Goal: Task Accomplishment & Management: Use online tool/utility

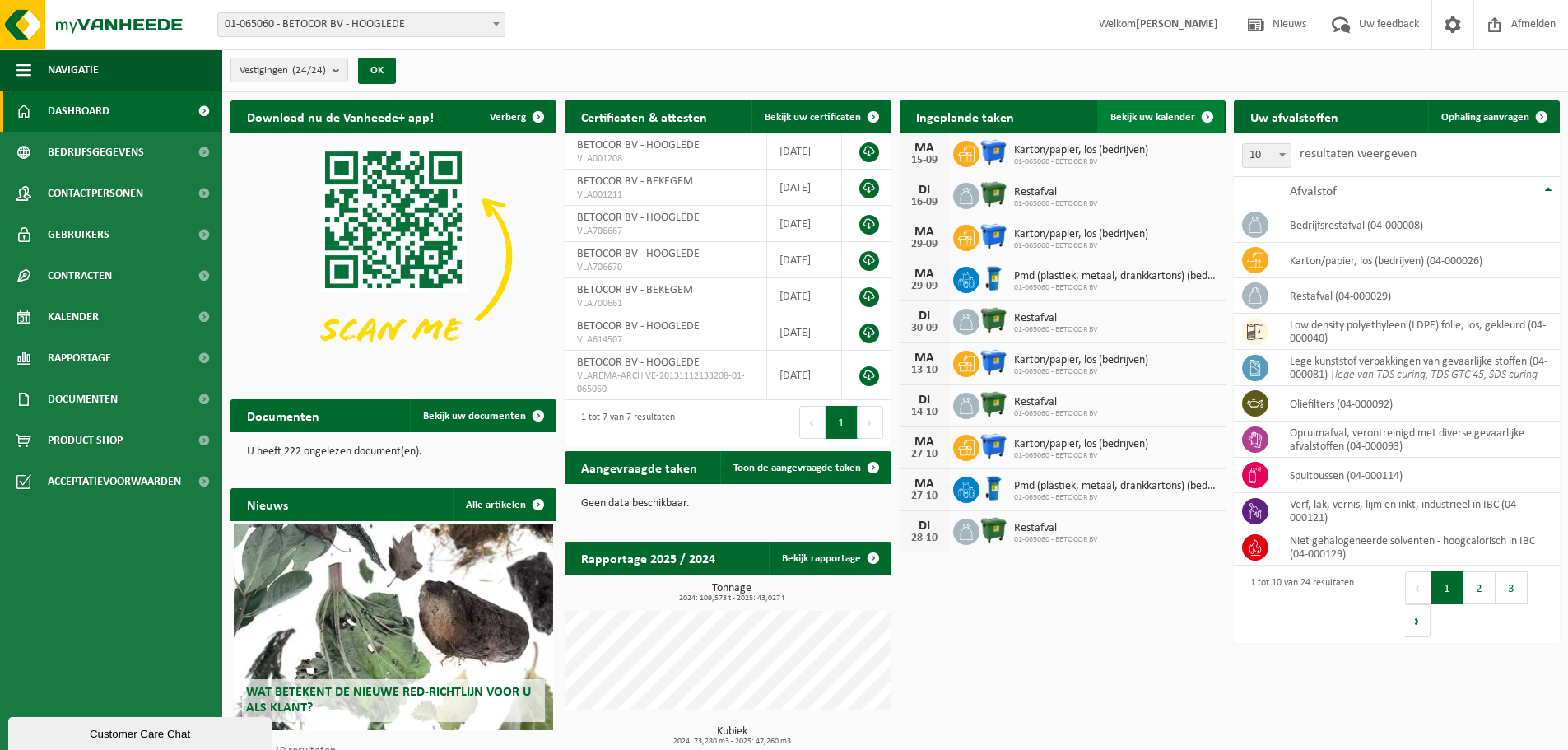
click at [1206, 113] on span at bounding box center [1208, 116] width 33 height 33
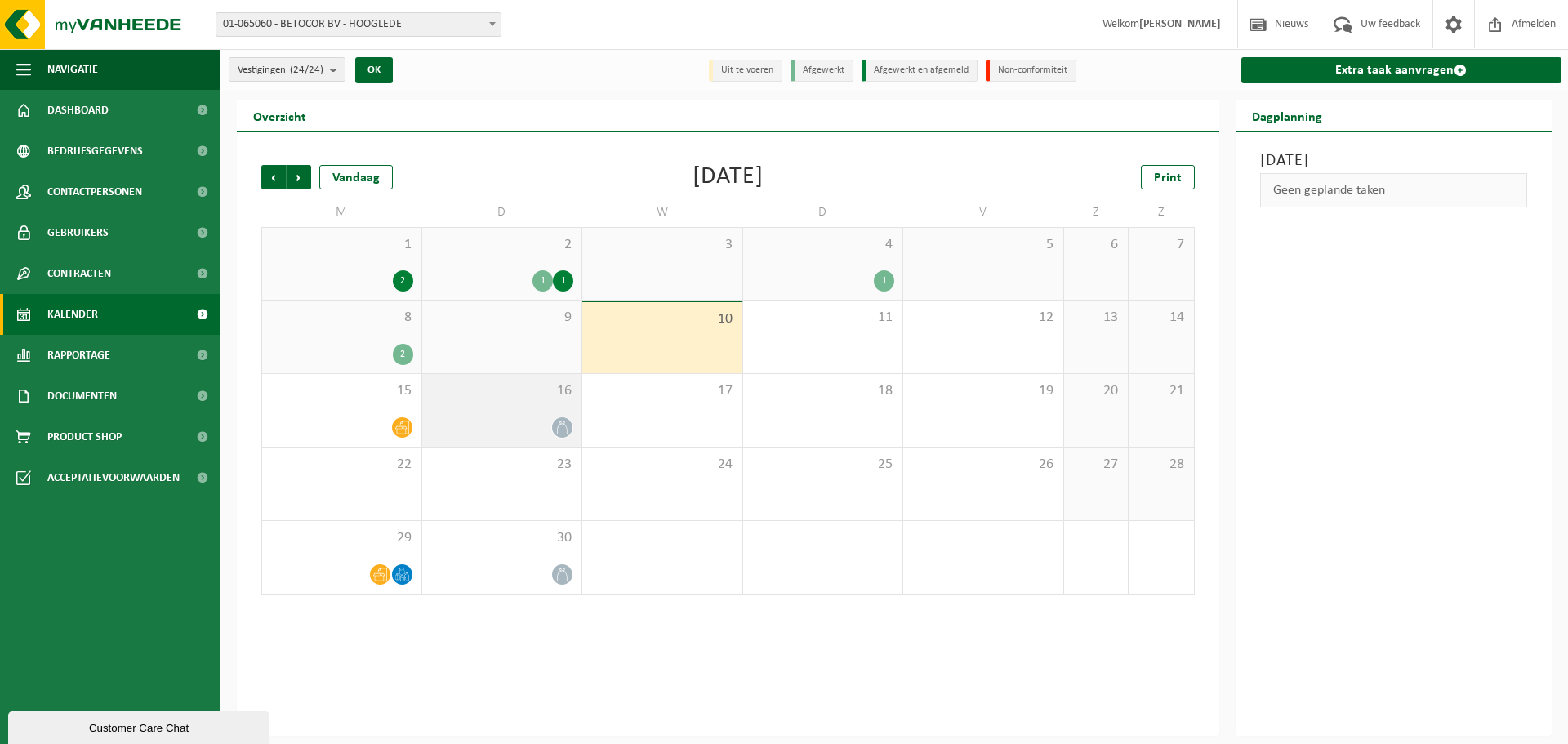
click at [543, 395] on span "16" at bounding box center [503, 390] width 144 height 18
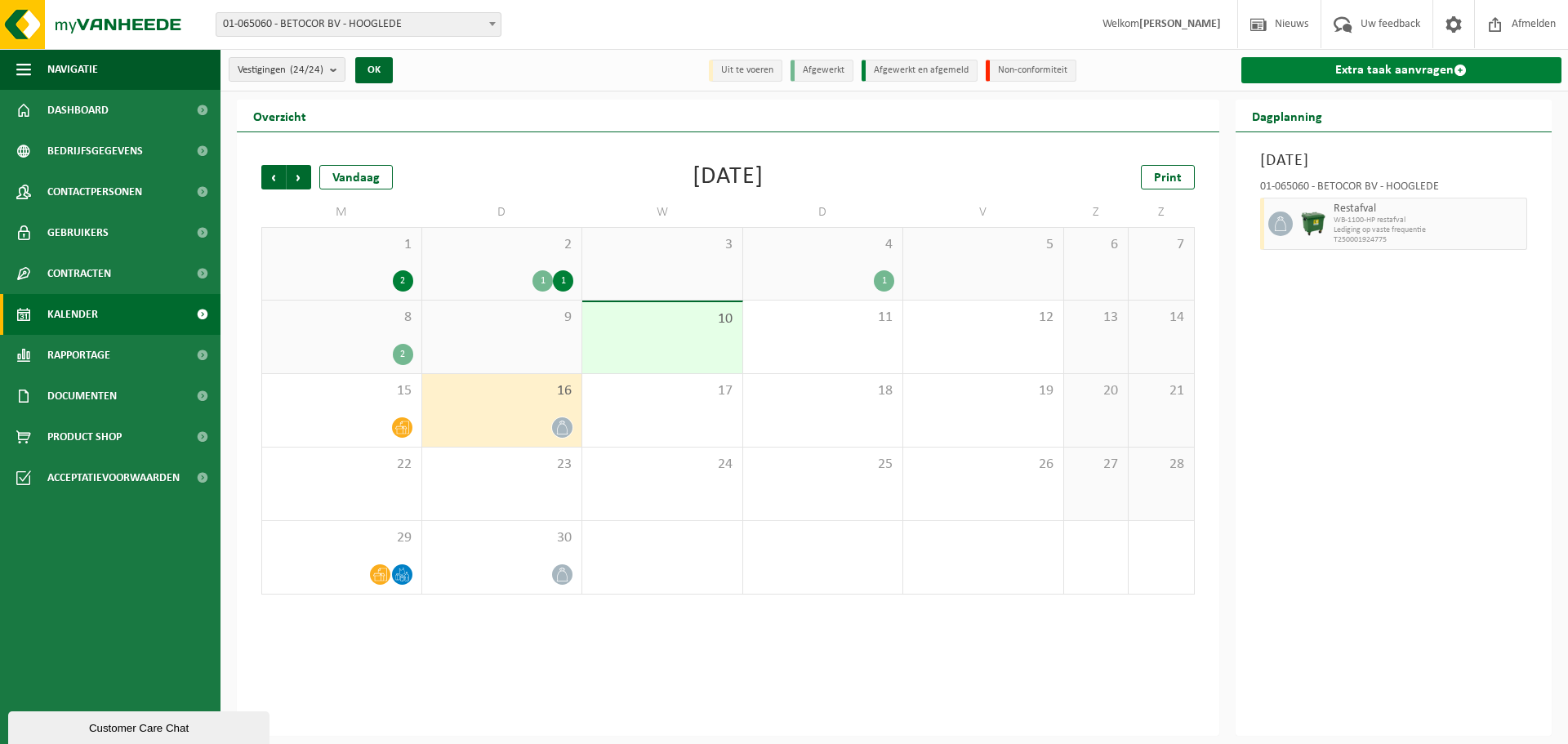
click at [1403, 82] on link "Extra taak aanvragen" at bounding box center [1401, 70] width 321 height 26
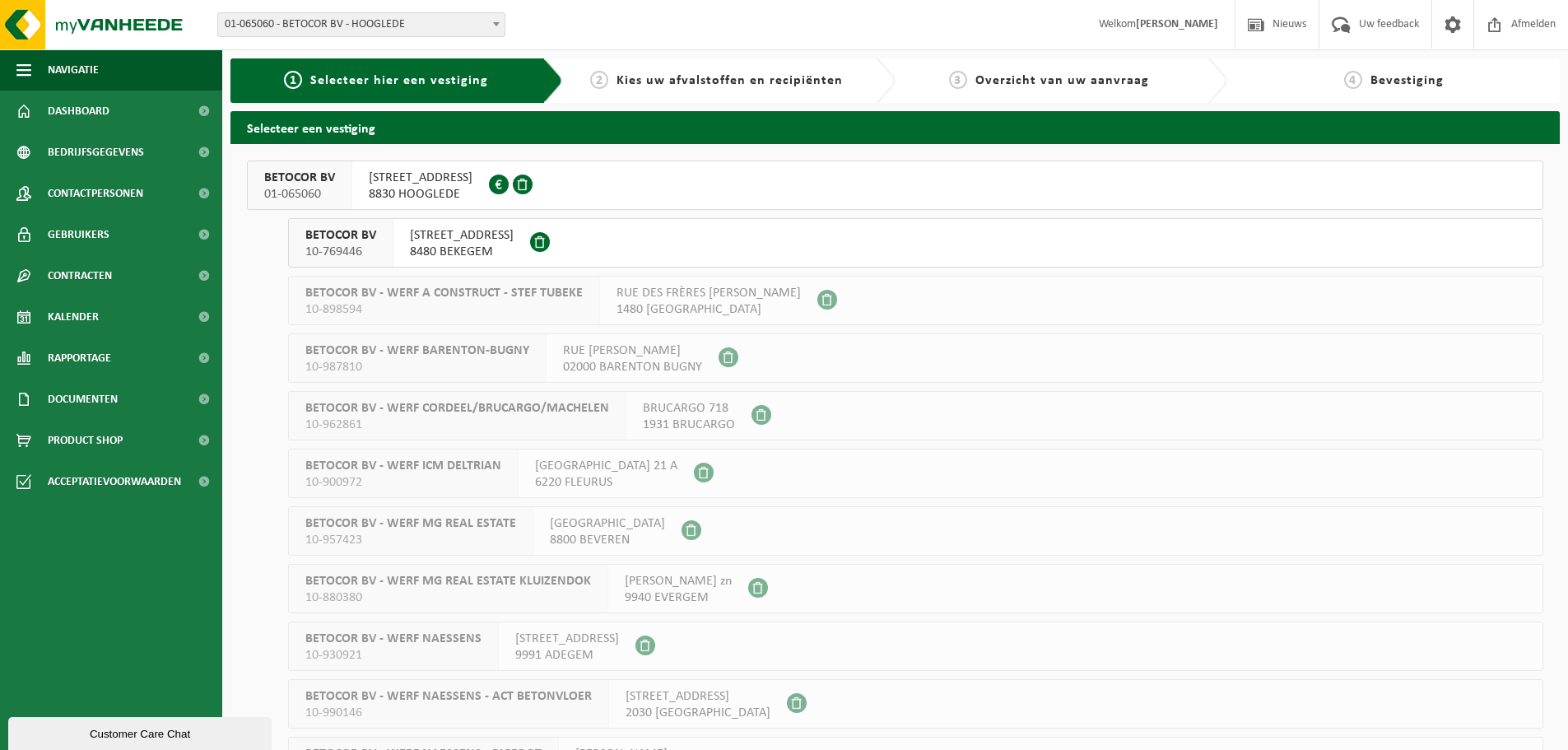
click at [473, 184] on span "DIKSMUIDESTEENWEG 17A" at bounding box center [421, 177] width 104 height 16
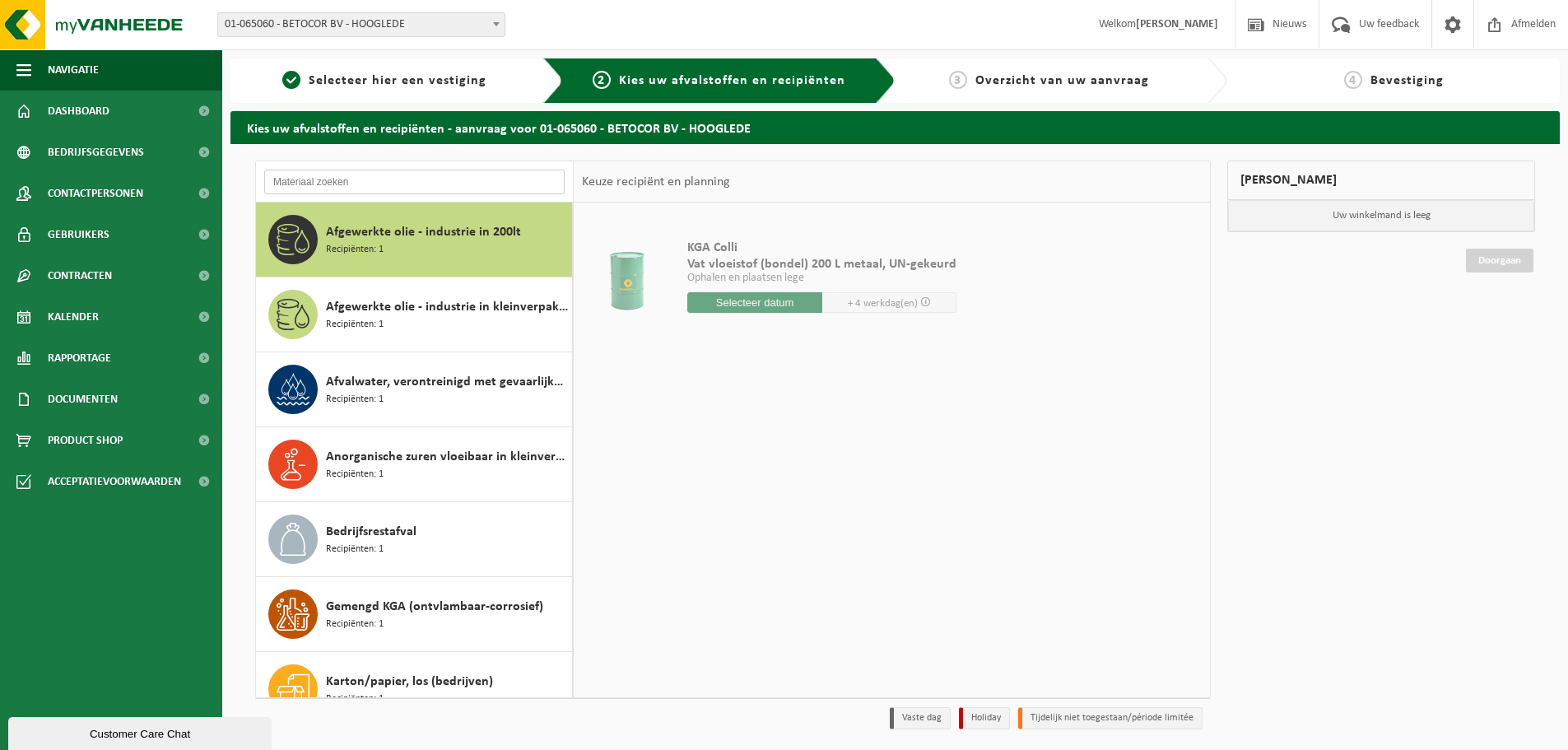
click at [363, 187] on input "text" at bounding box center [414, 182] width 300 height 25
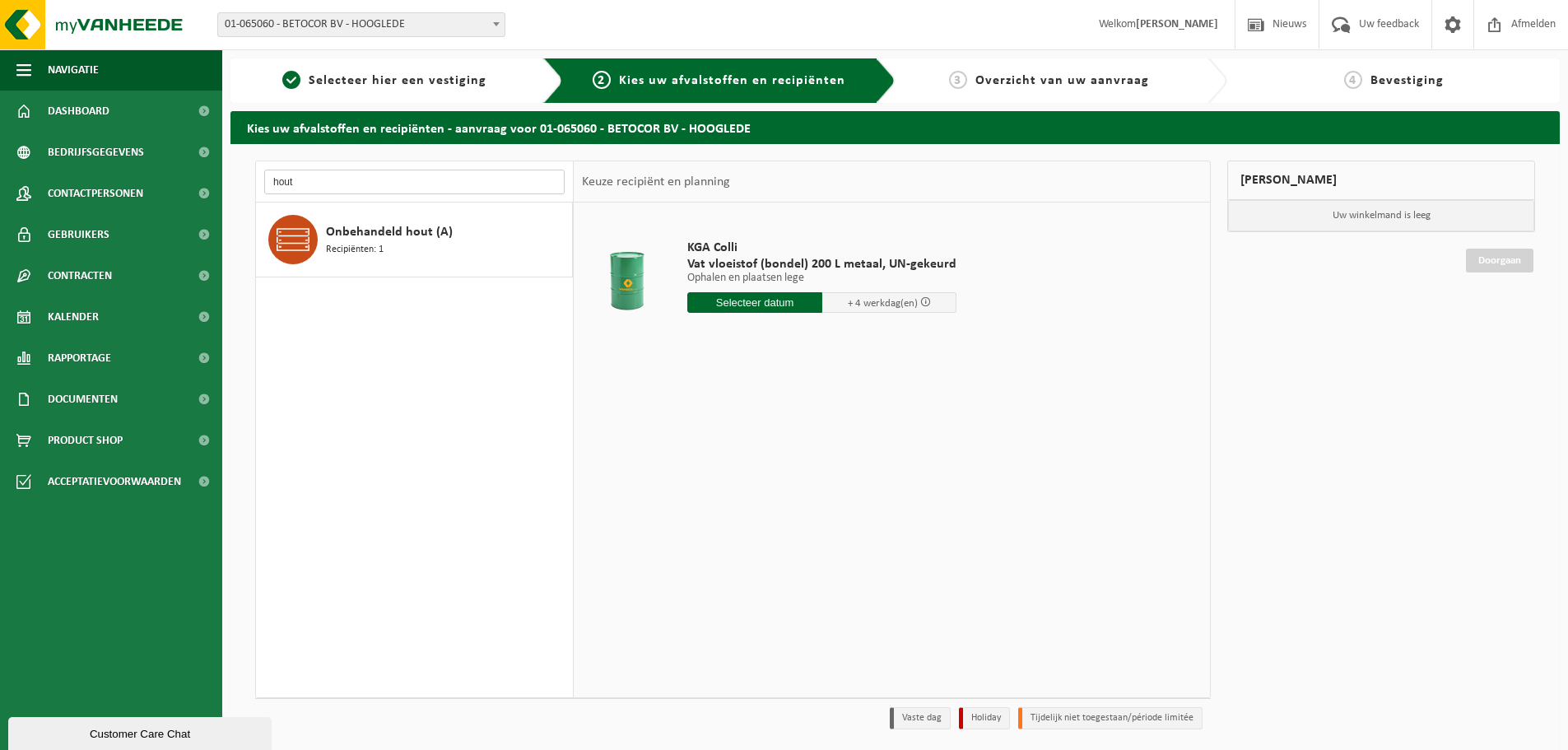
type input "hout"
click at [358, 406] on div "Afgewerkte olie - industrie in 200lt Recipiënten: 1 Afgewerkte olie - industrie…" at bounding box center [414, 450] width 318 height 494
